Goal: Information Seeking & Learning: Learn about a topic

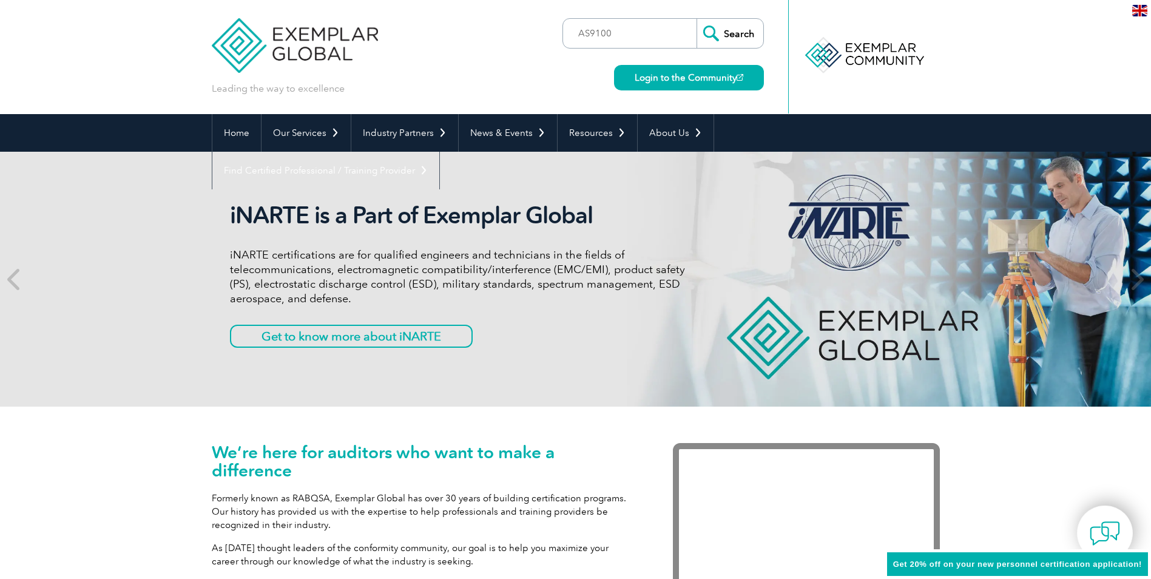
type input "AS9100"
click at [733, 25] on input "Search" at bounding box center [730, 33] width 67 height 29
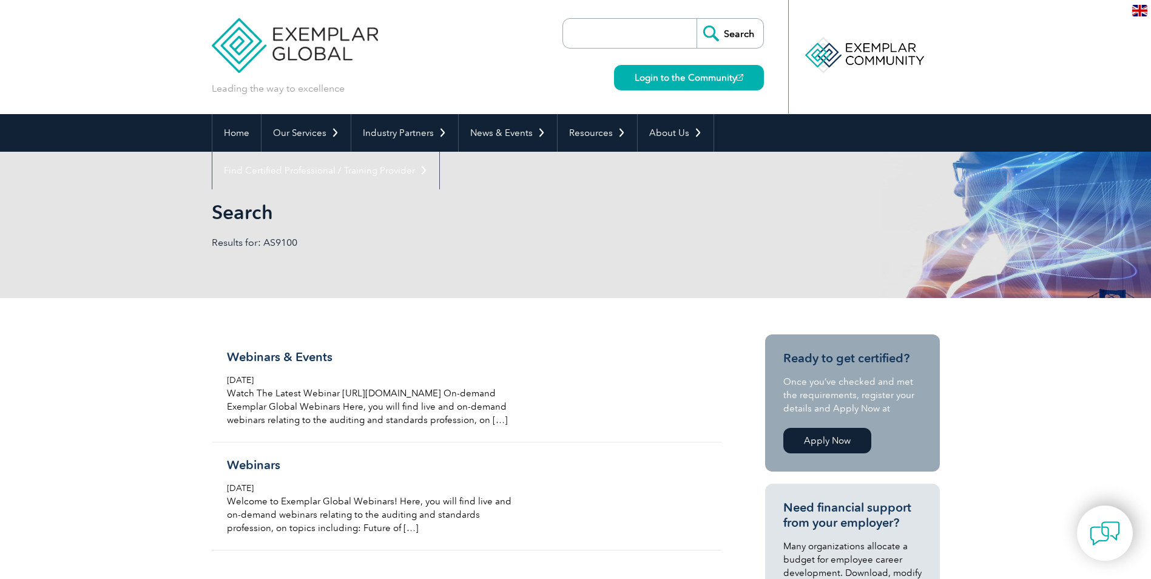
click at [633, 26] on input "search" at bounding box center [632, 33] width 127 height 29
type input "9001"
click at [711, 29] on input "Search" at bounding box center [730, 33] width 67 height 29
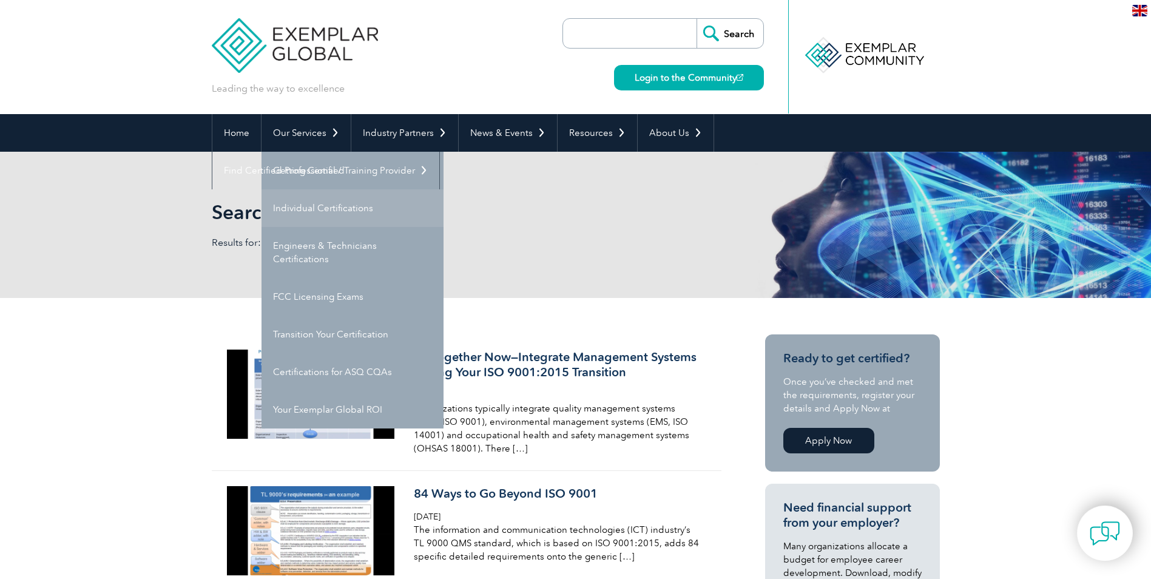
click at [314, 220] on link "Individual Certifications" at bounding box center [353, 208] width 182 height 38
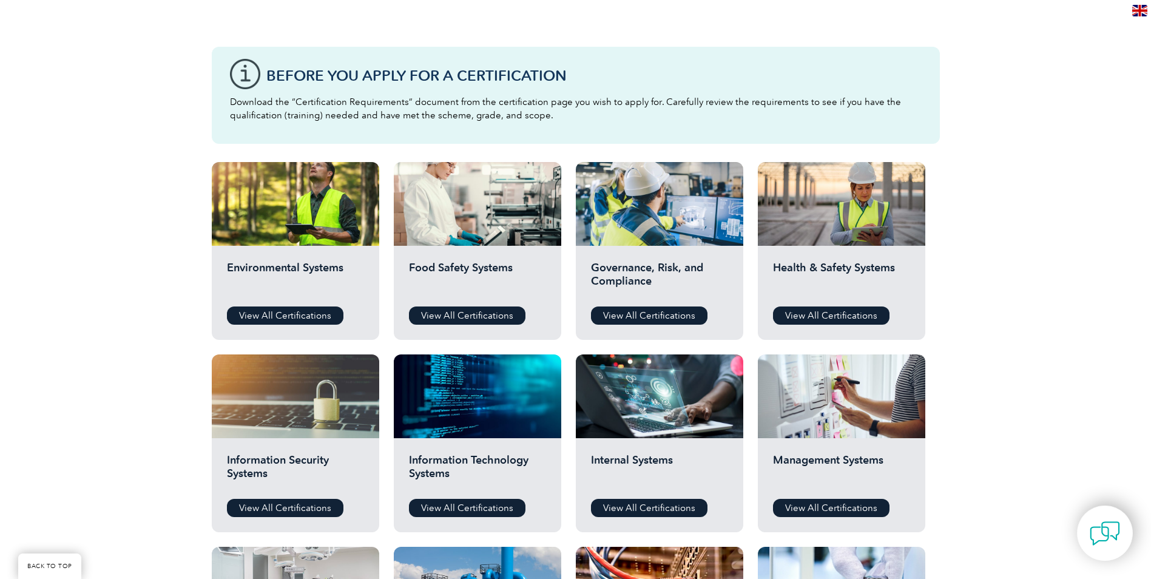
scroll to position [364, 0]
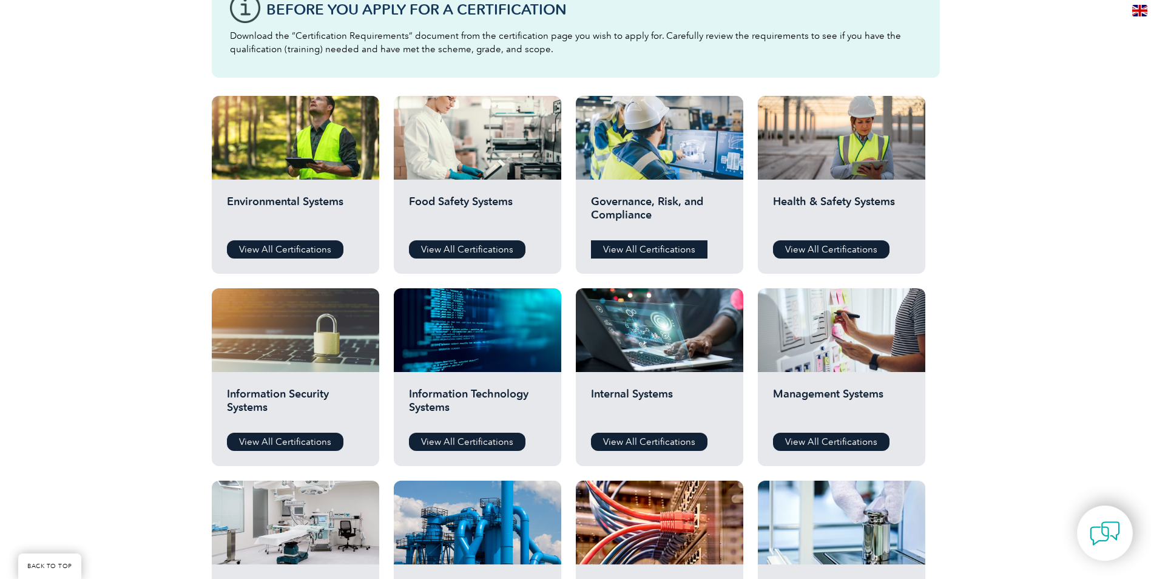
click at [617, 251] on link "View All Certifications" at bounding box center [649, 249] width 116 height 18
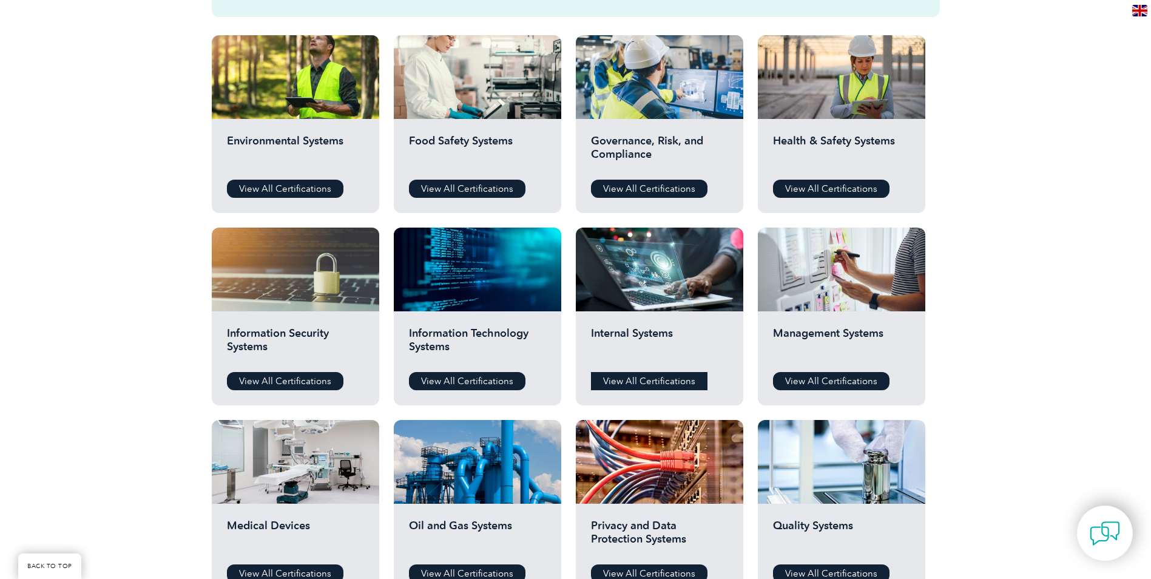
click at [652, 375] on link "View All Certifications" at bounding box center [649, 381] width 116 height 18
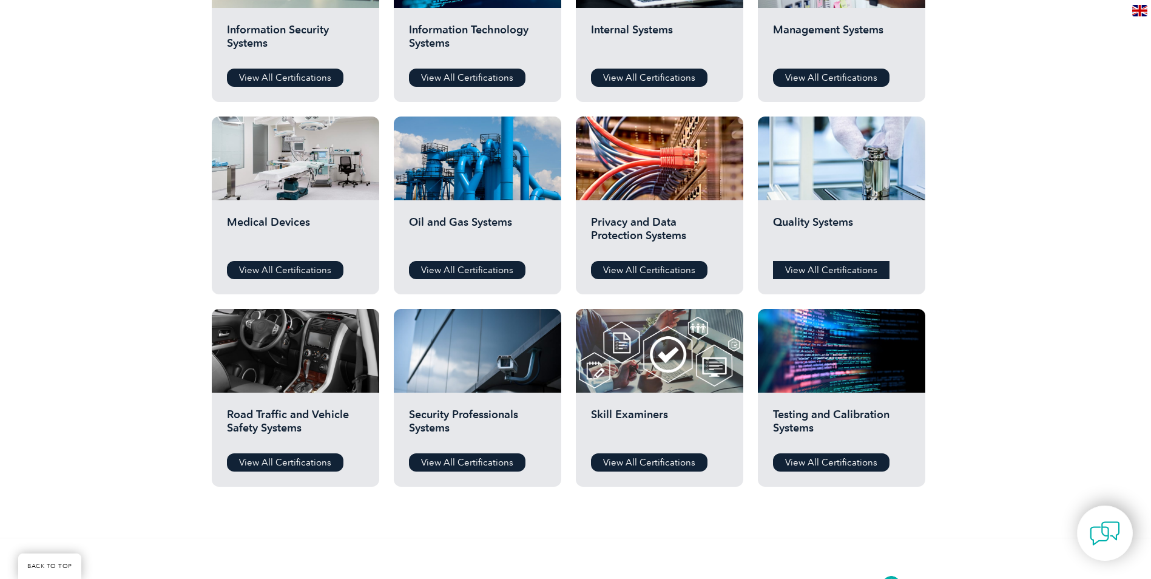
scroll to position [789, 0]
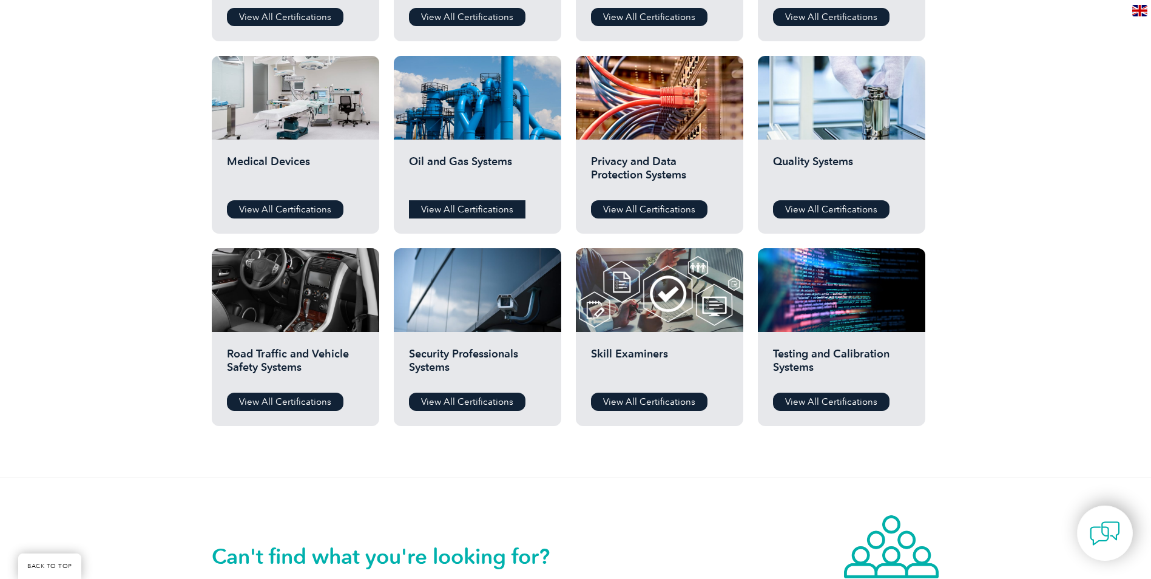
click at [456, 206] on link "View All Certifications" at bounding box center [467, 209] width 116 height 18
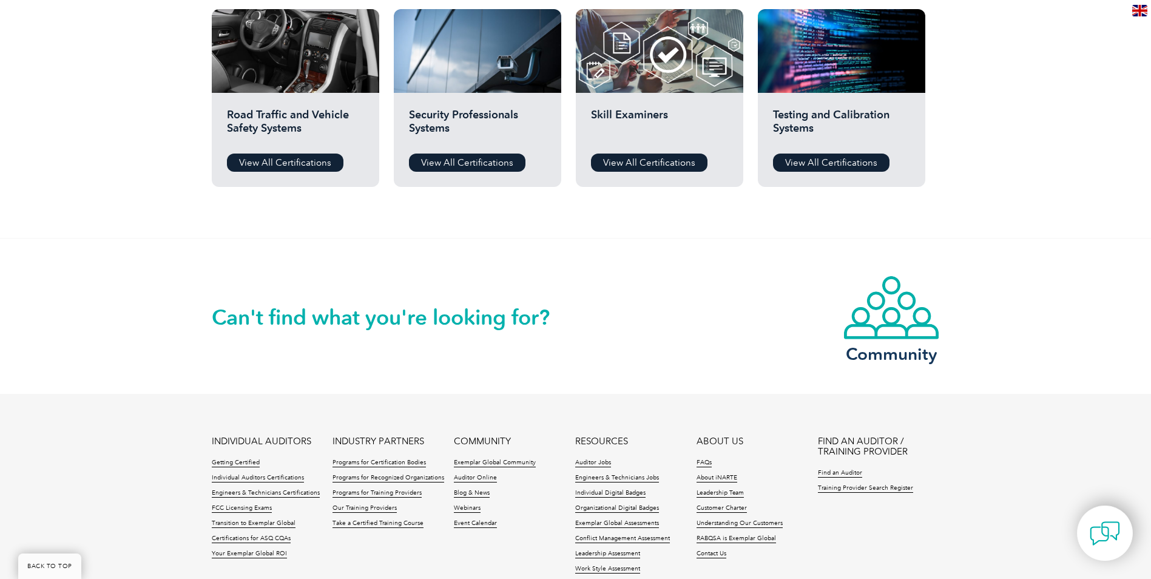
scroll to position [1032, 0]
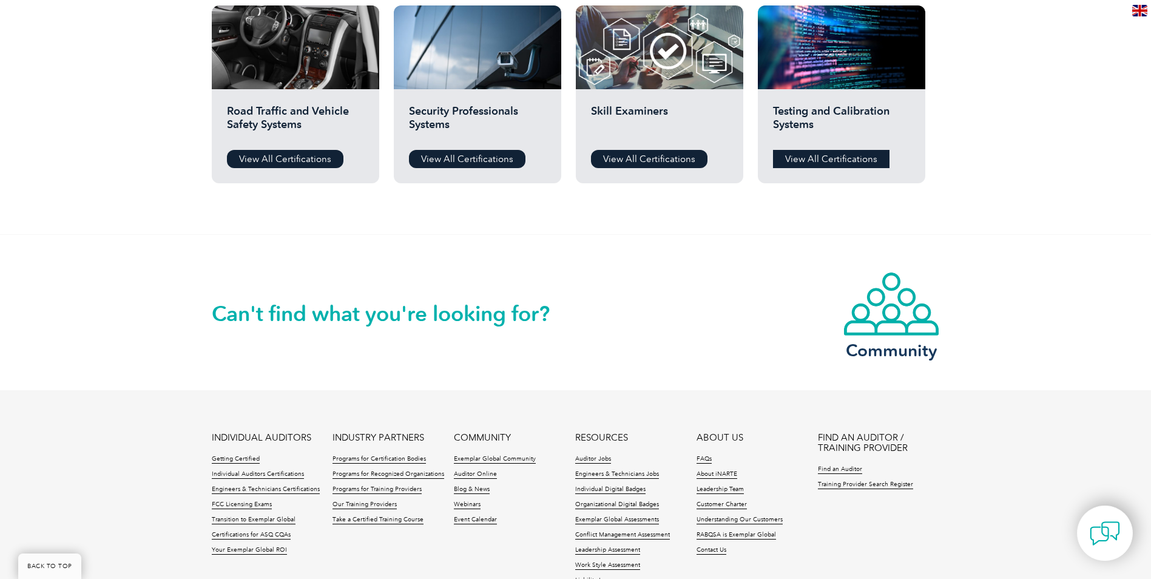
click at [840, 163] on link "View All Certifications" at bounding box center [831, 159] width 116 height 18
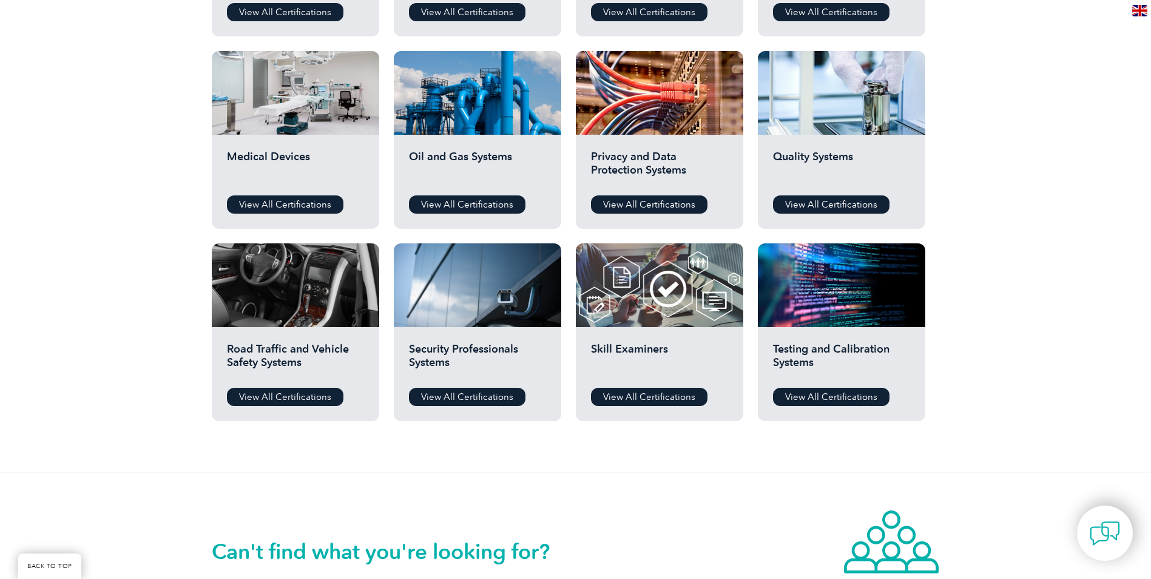
scroll to position [789, 0]
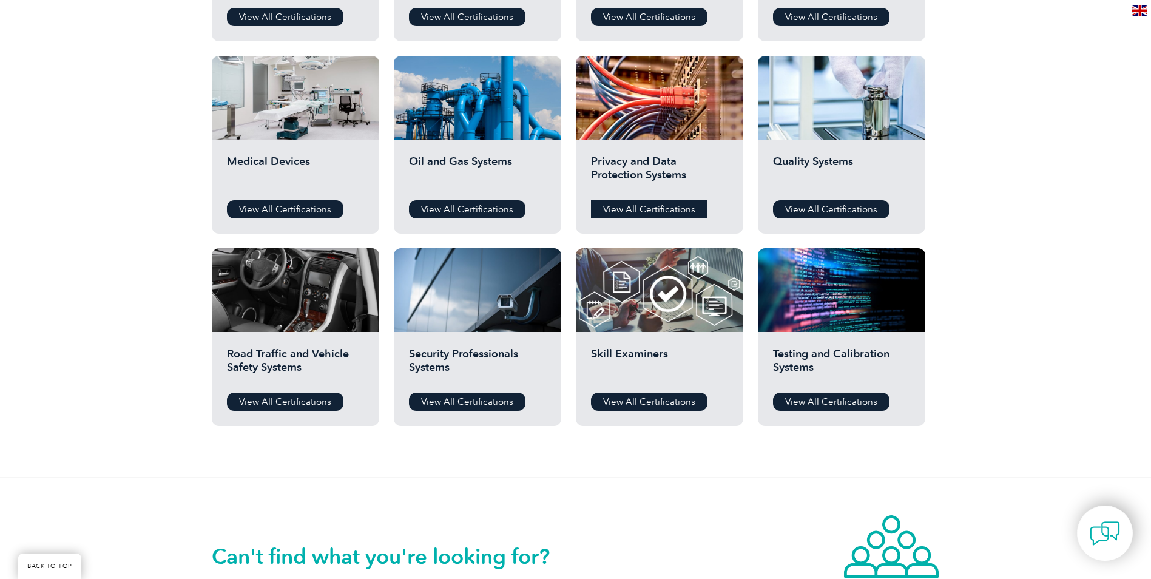
click at [672, 207] on link "View All Certifications" at bounding box center [649, 209] width 116 height 18
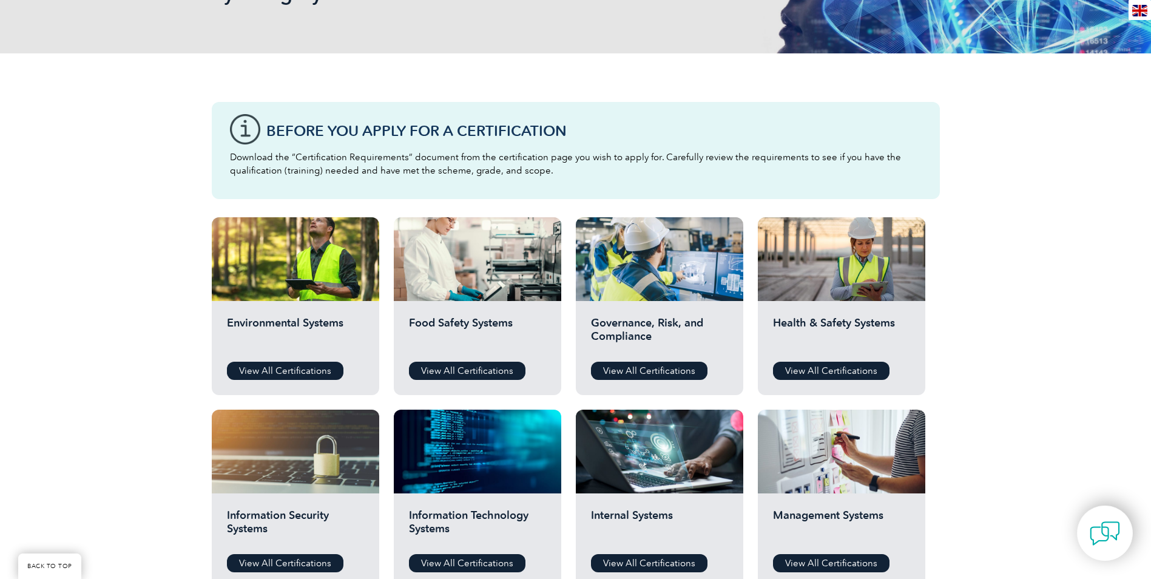
scroll to position [425, 0]
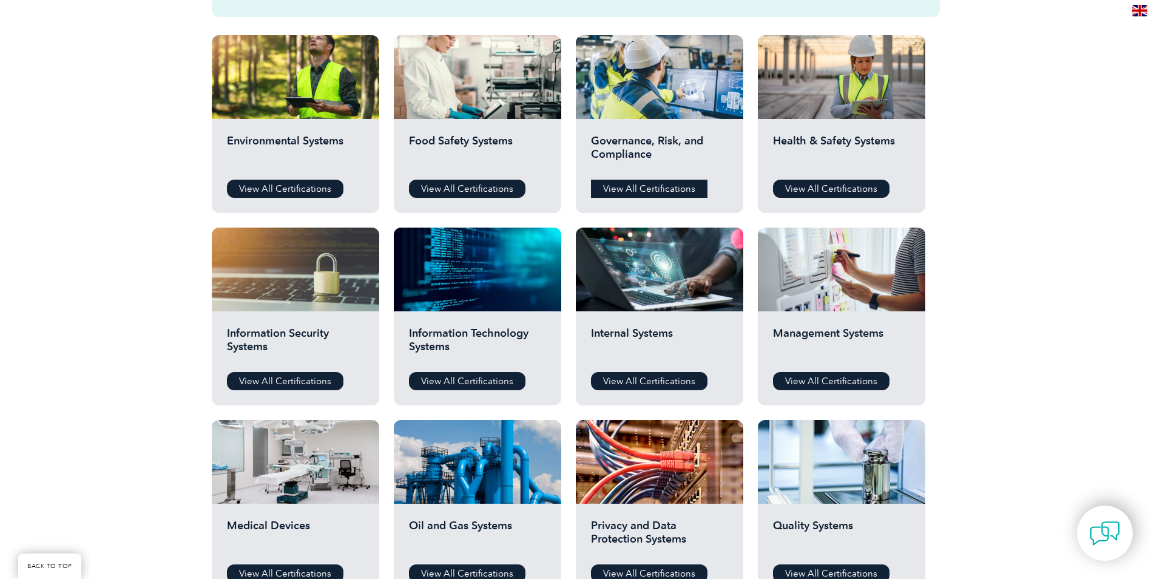
click at [650, 187] on link "View All Certifications" at bounding box center [649, 189] width 116 height 18
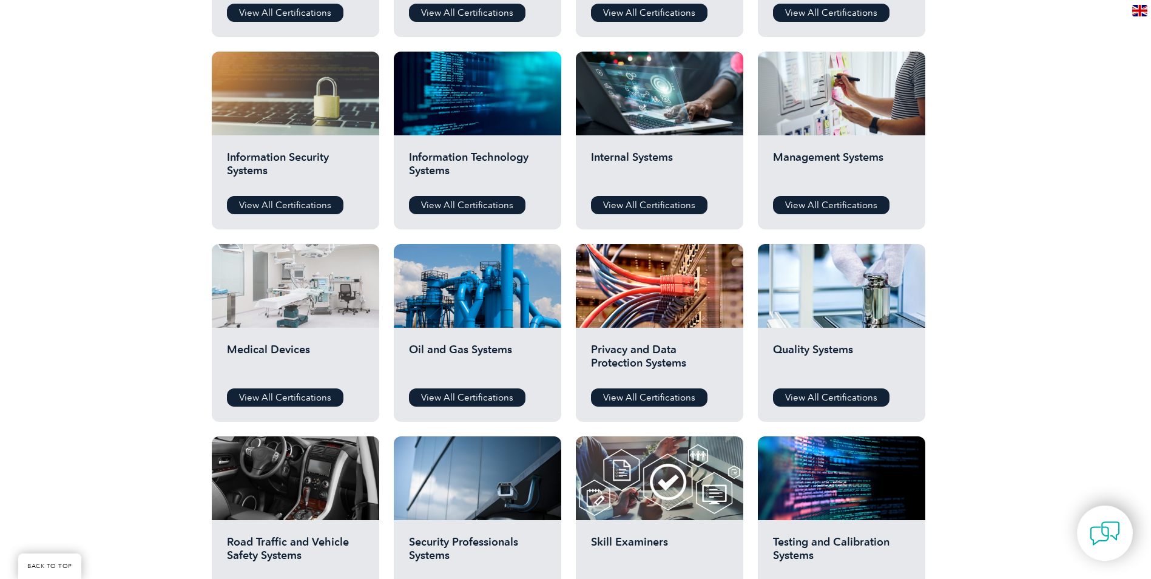
scroll to position [607, 0]
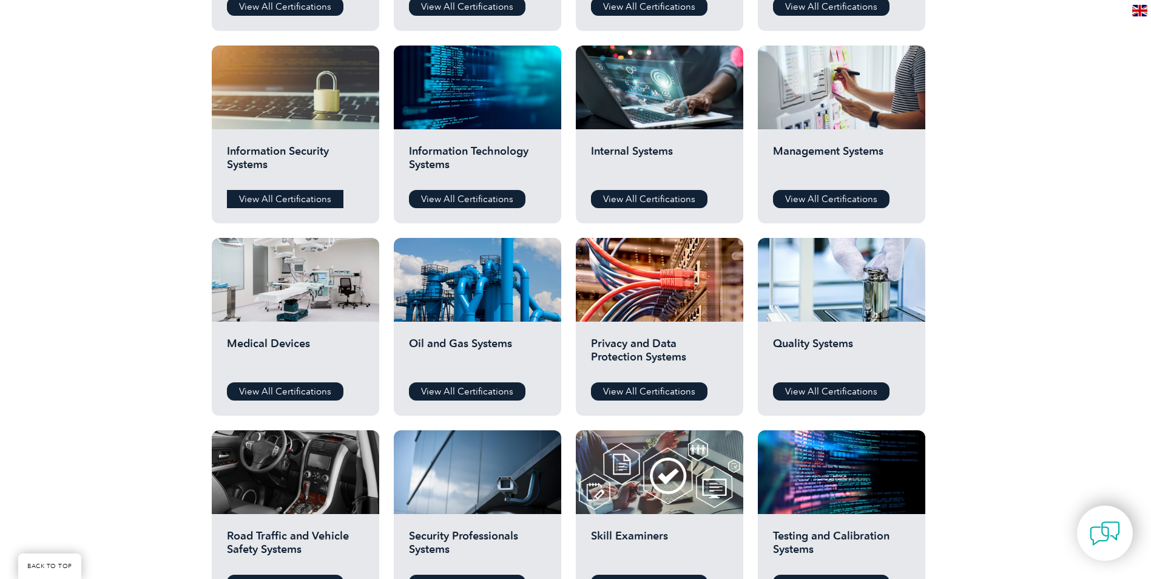
click at [292, 193] on link "View All Certifications" at bounding box center [285, 199] width 116 height 18
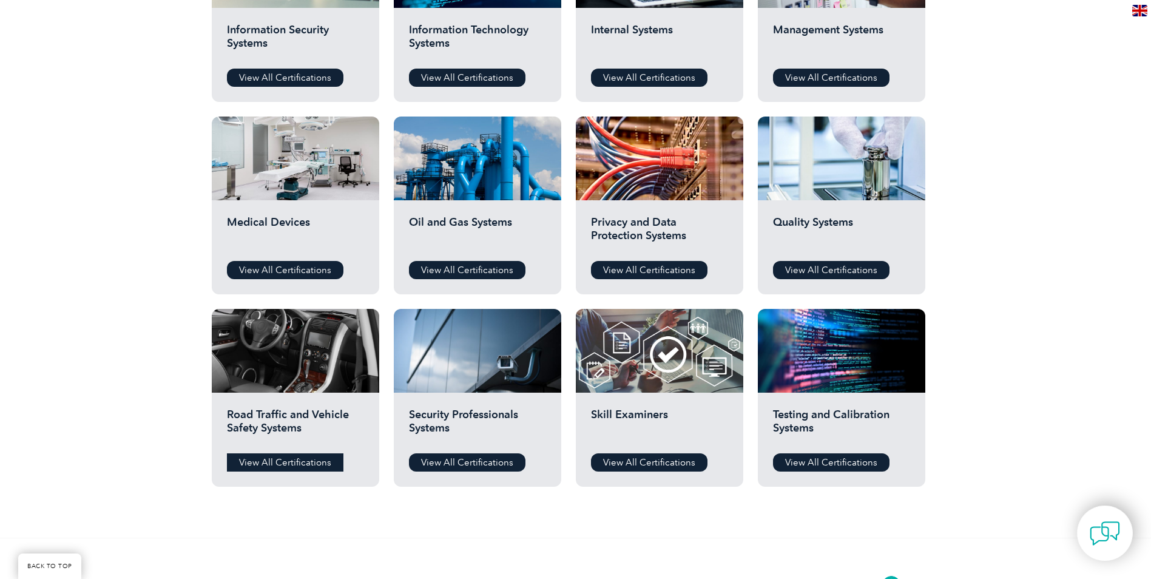
click at [305, 460] on link "View All Certifications" at bounding box center [285, 462] width 116 height 18
click at [473, 461] on link "View All Certifications" at bounding box center [467, 462] width 116 height 18
click at [631, 466] on link "View All Certifications" at bounding box center [649, 462] width 116 height 18
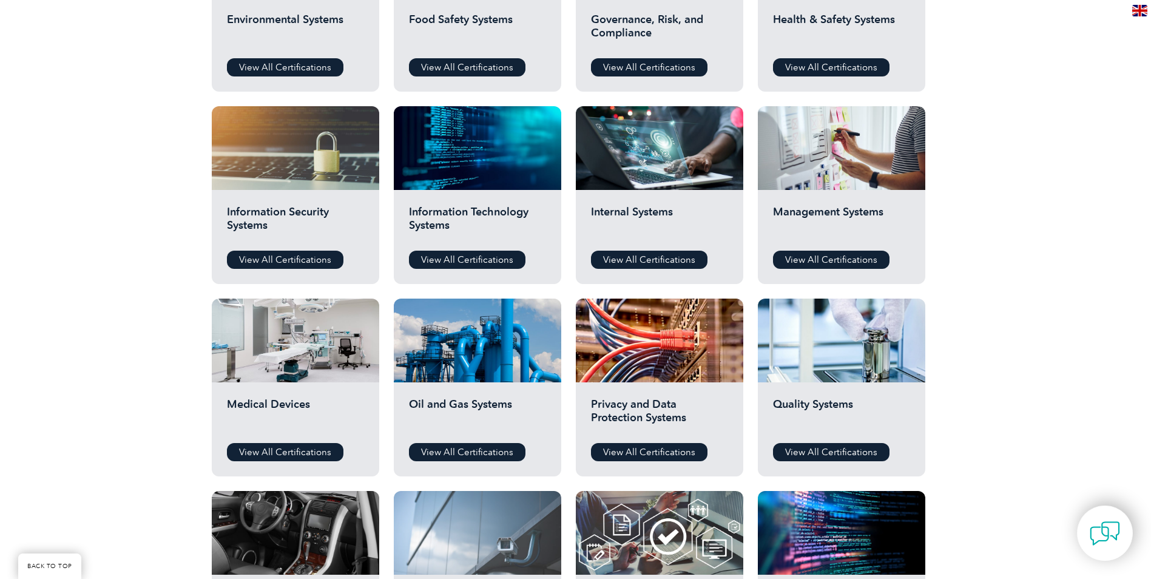
scroll to position [485, 0]
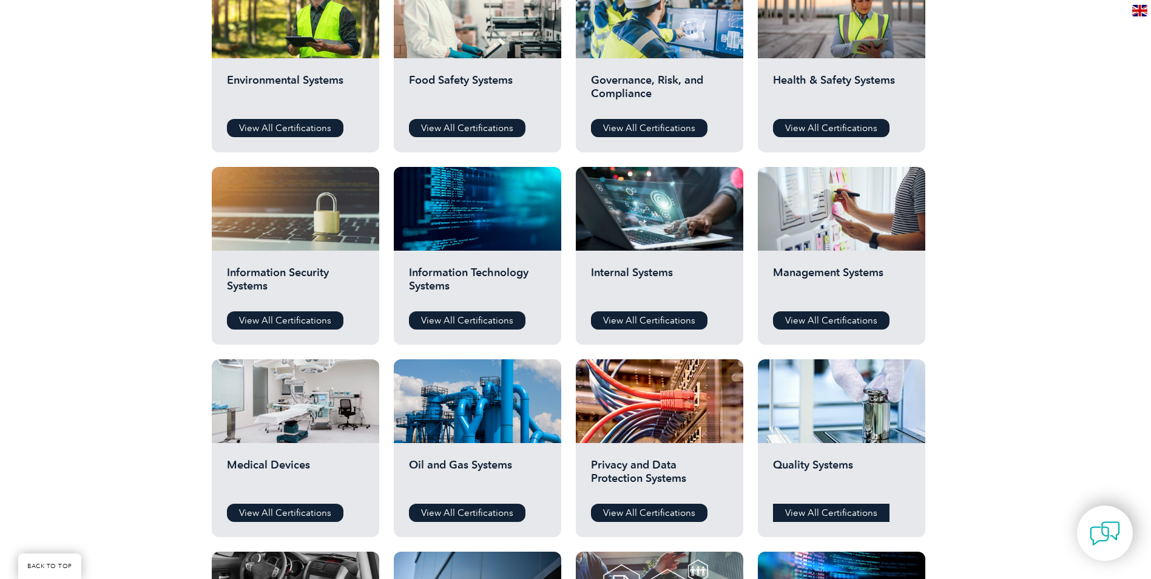
click at [803, 508] on link "View All Certifications" at bounding box center [831, 513] width 116 height 18
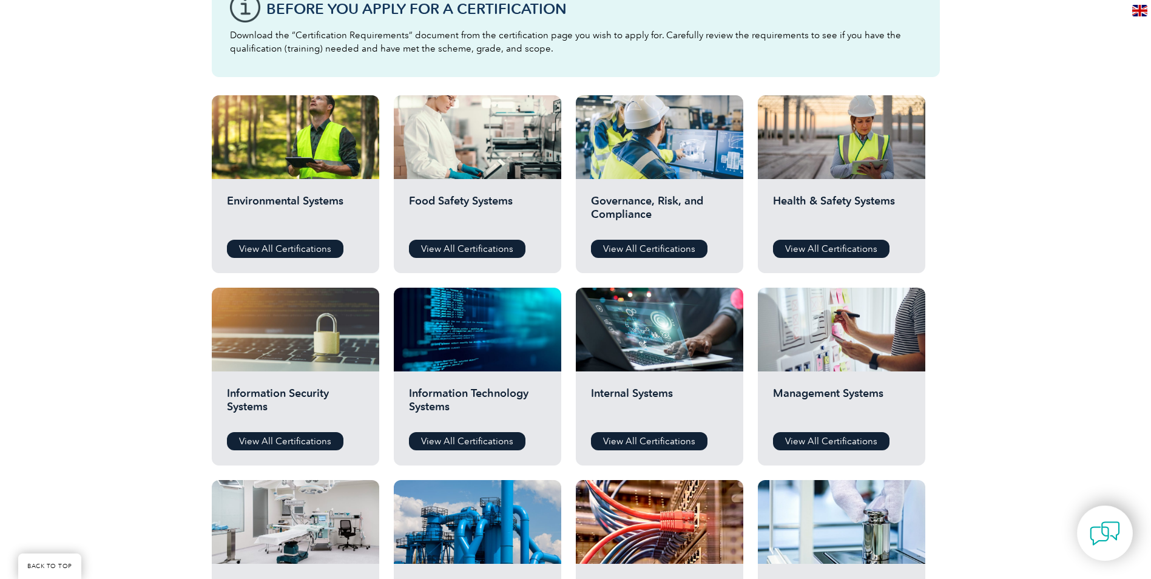
scroll to position [364, 0]
click at [456, 432] on div "Information Technology Systems View All Certifications" at bounding box center [477, 419] width 167 height 94
click at [451, 440] on link "View All Certifications" at bounding box center [467, 442] width 116 height 18
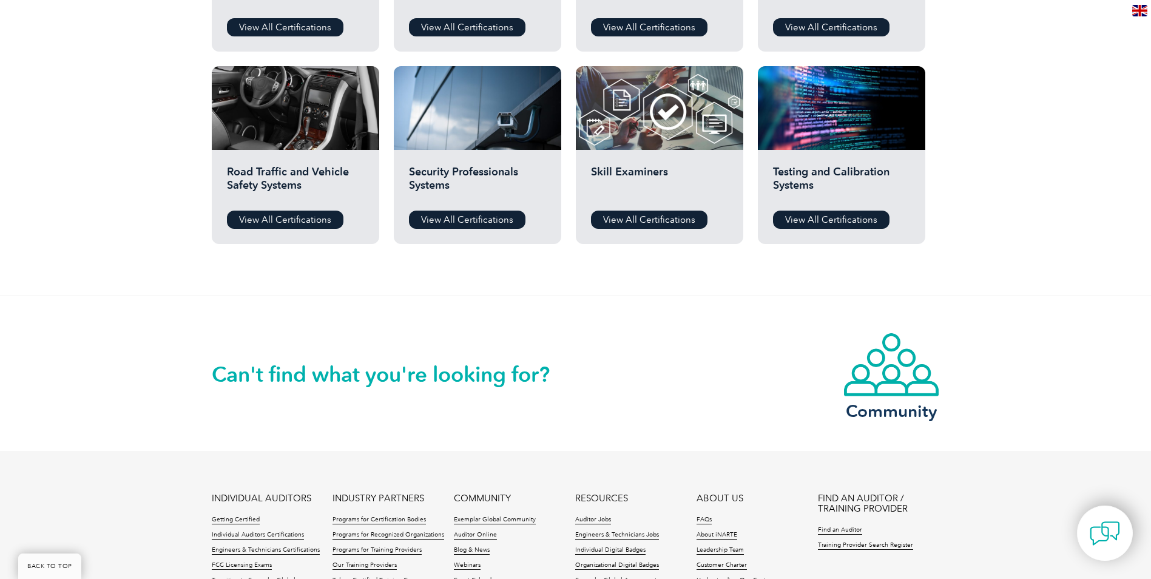
scroll to position [1153, 0]
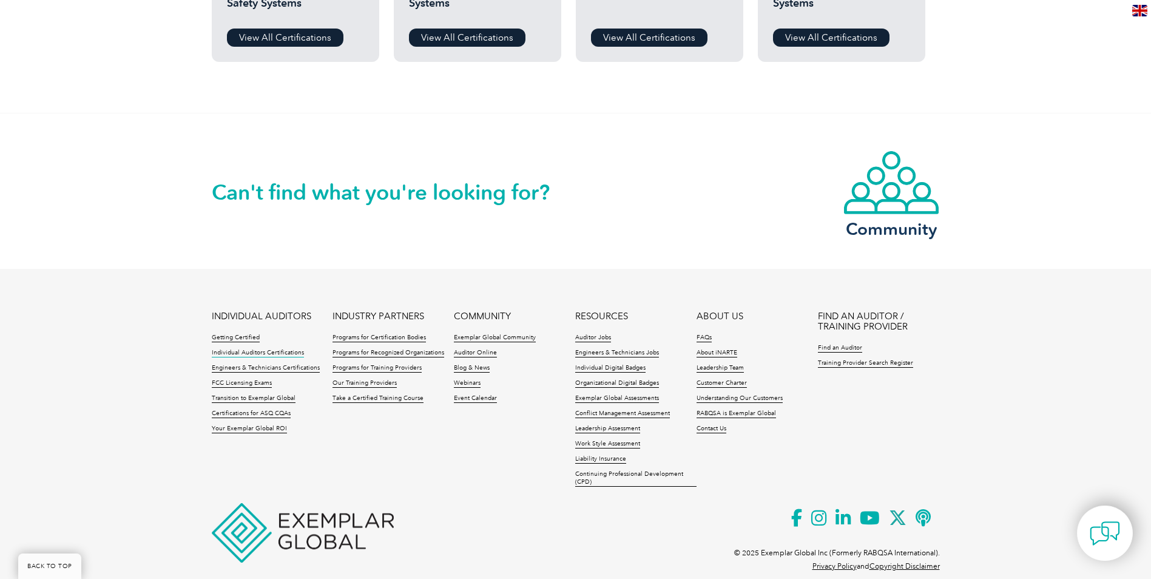
click at [263, 349] on link "Individual Auditors Certifications" at bounding box center [258, 353] width 92 height 8
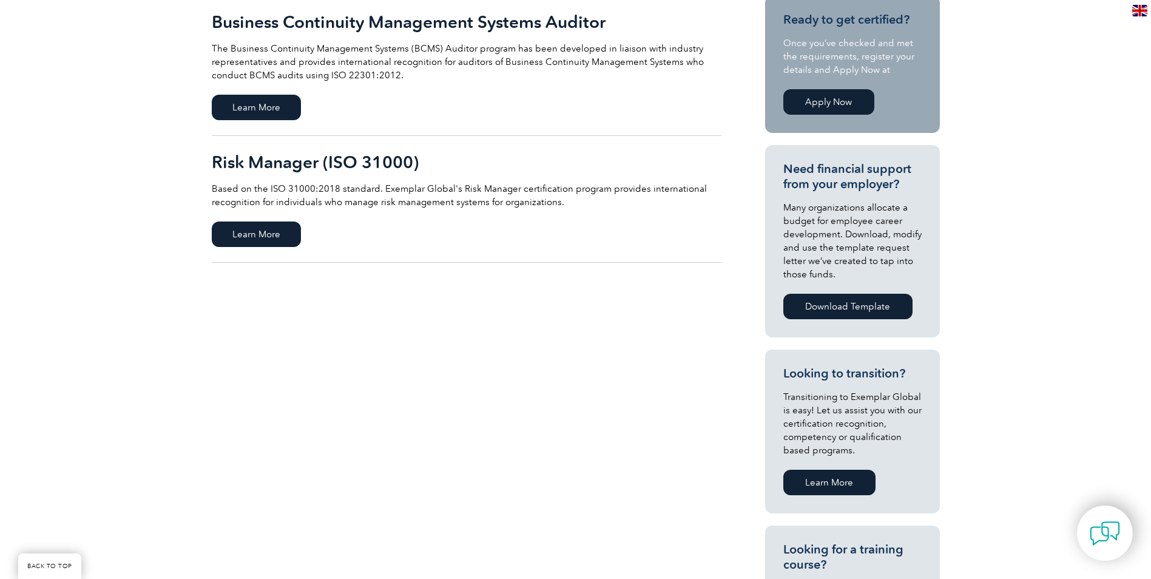
scroll to position [243, 0]
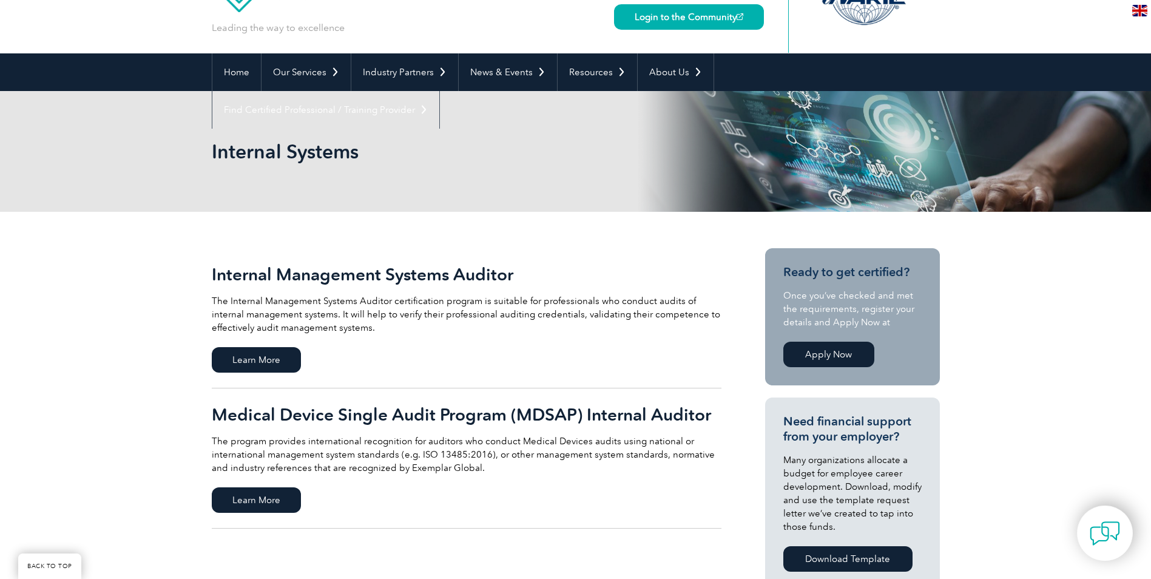
scroll to position [182, 0]
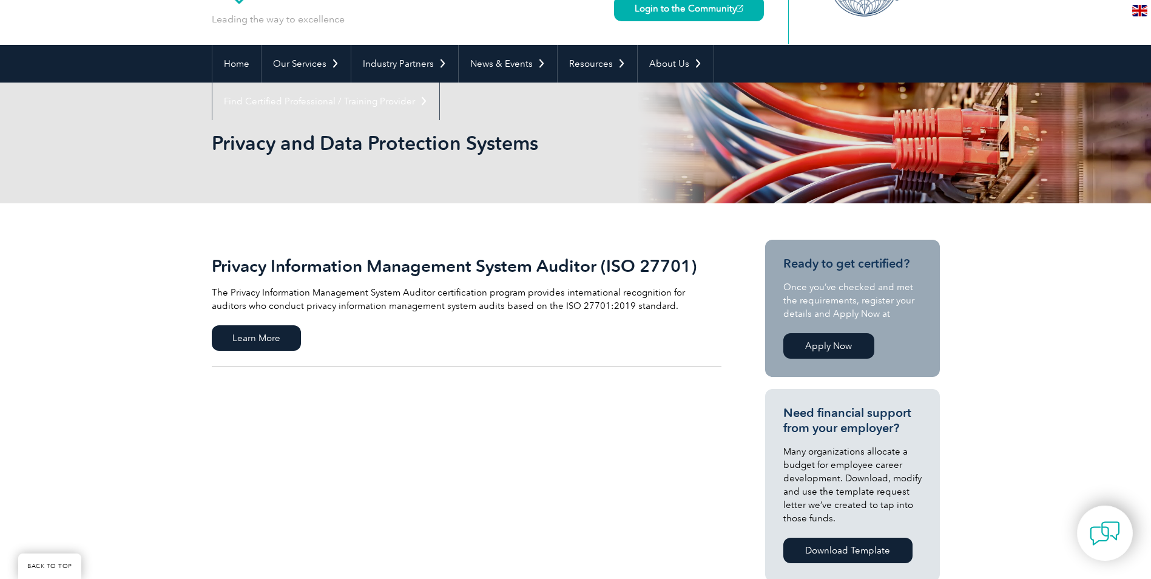
scroll to position [182, 0]
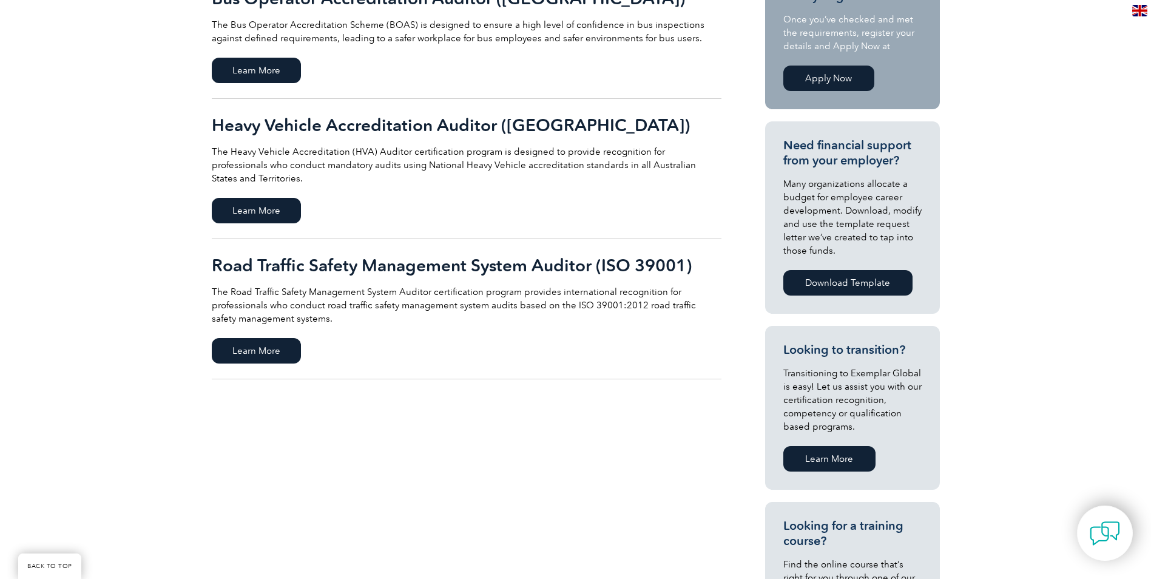
scroll to position [364, 0]
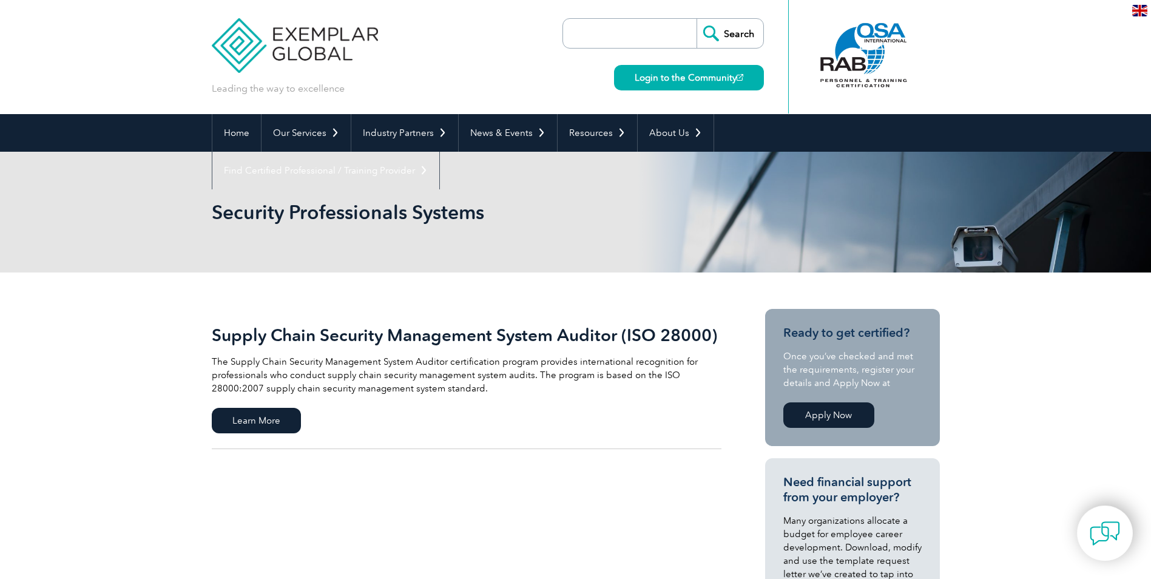
click at [390, 337] on h2 "Supply Chain Security Management System Auditor (ISO 28000)" at bounding box center [467, 334] width 510 height 19
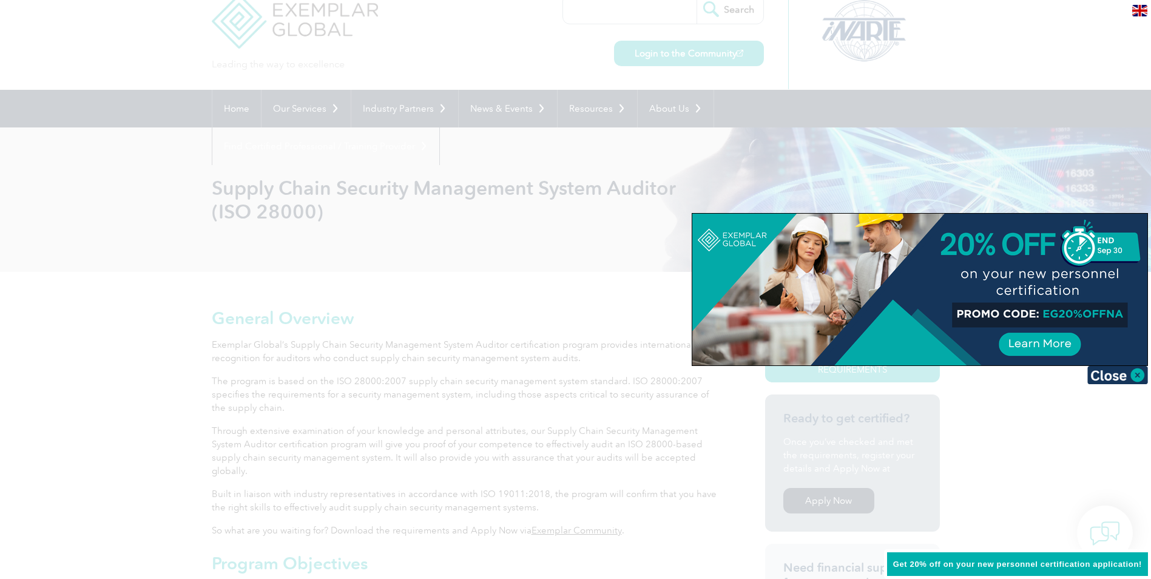
scroll to position [20, 0]
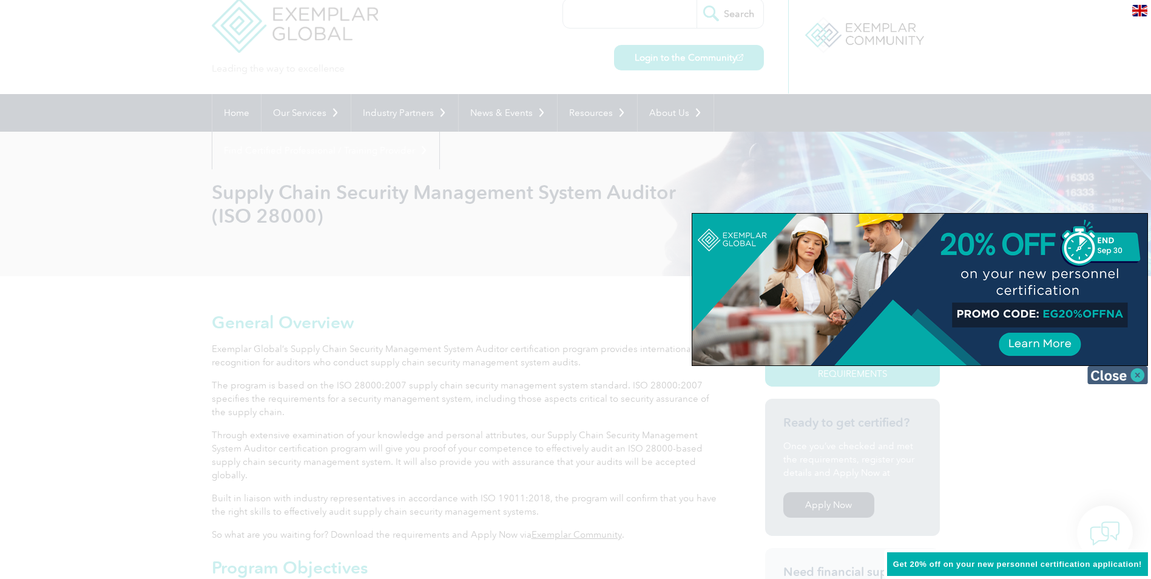
click at [1141, 377] on img at bounding box center [1117, 375] width 61 height 18
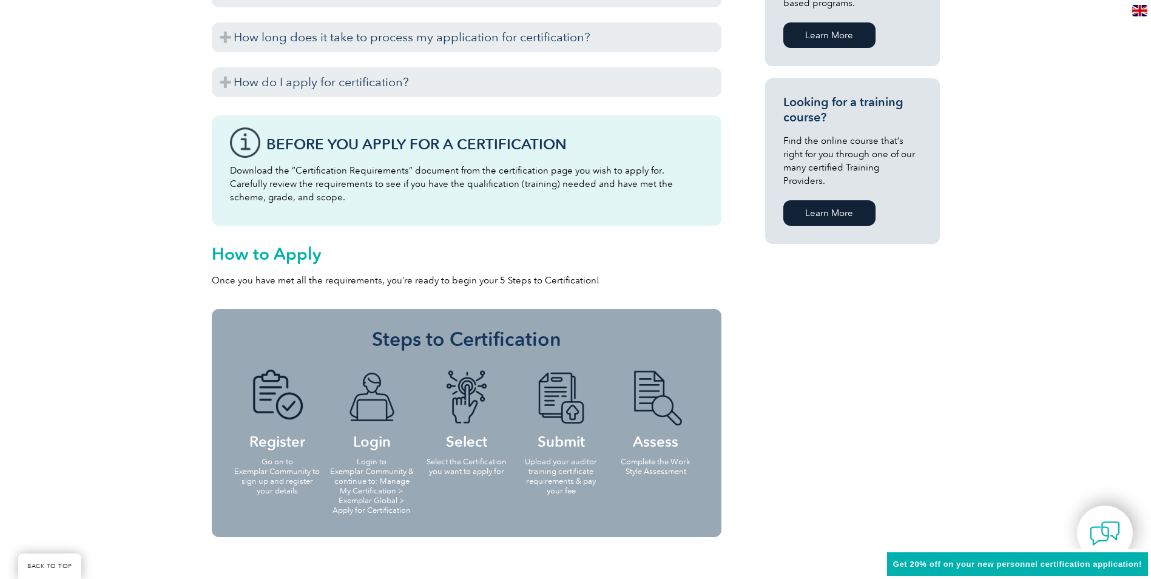
scroll to position [991, 0]
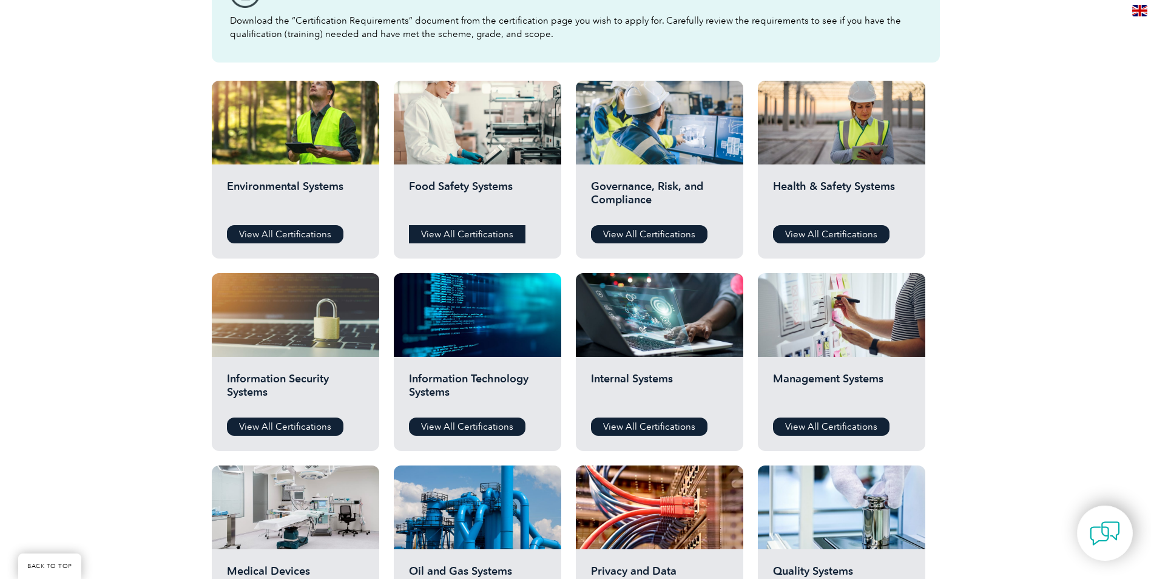
scroll to position [364, 0]
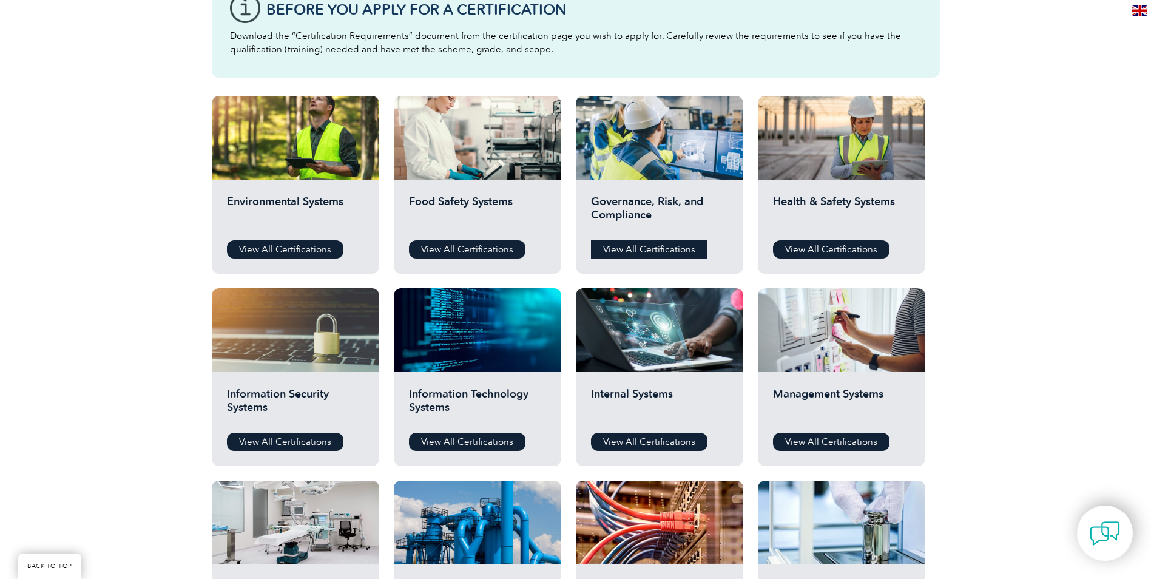
click at [600, 249] on link "View All Certifications" at bounding box center [649, 249] width 116 height 18
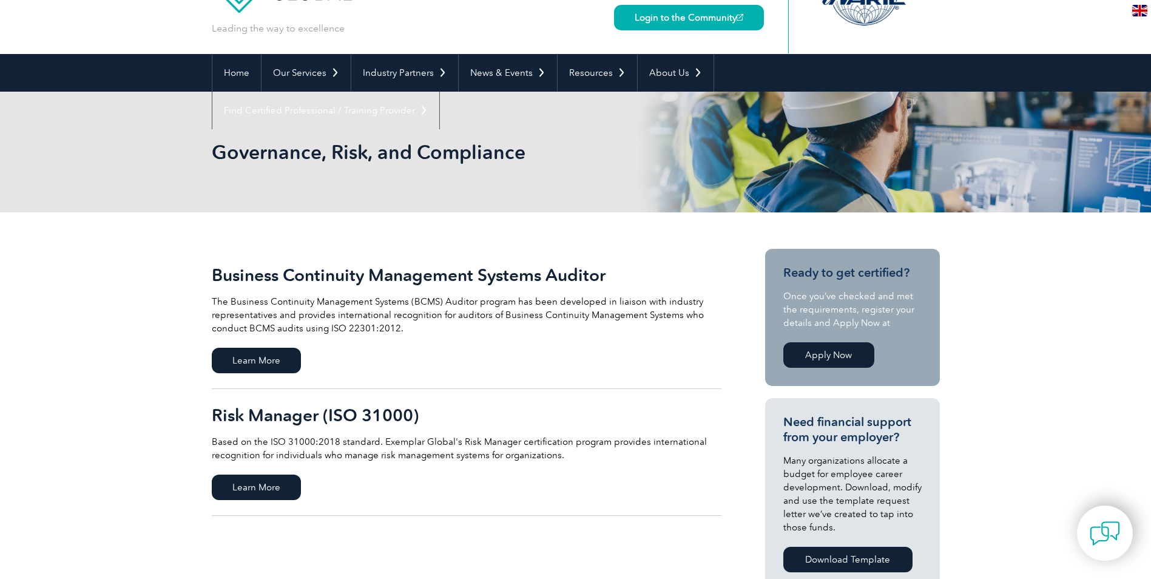
scroll to position [61, 0]
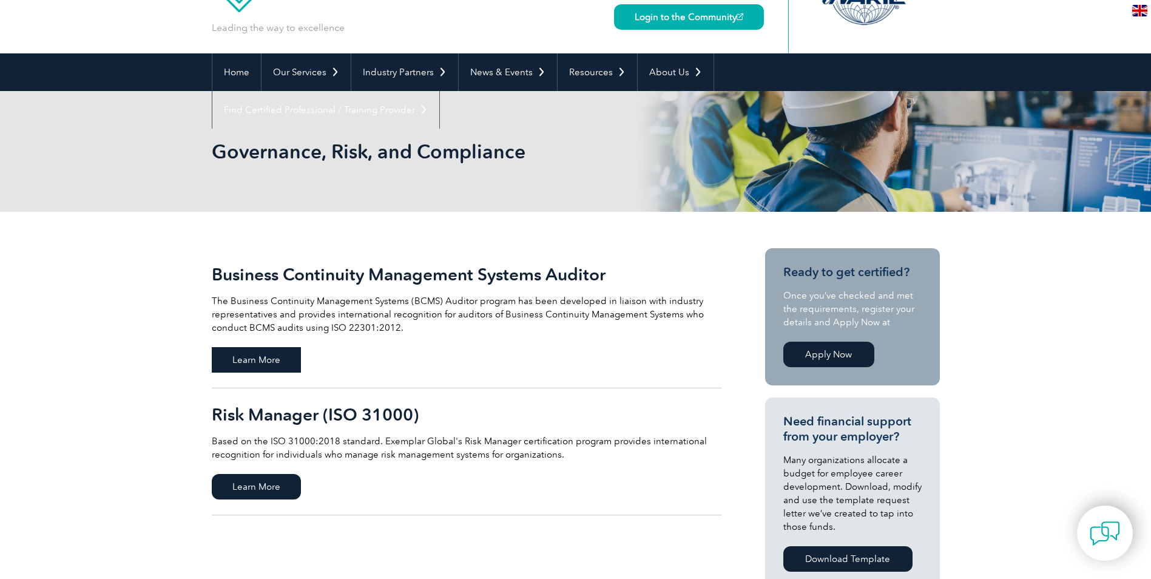
click at [283, 350] on span "Learn More" at bounding box center [256, 359] width 89 height 25
